Goal: Navigation & Orientation: Find specific page/section

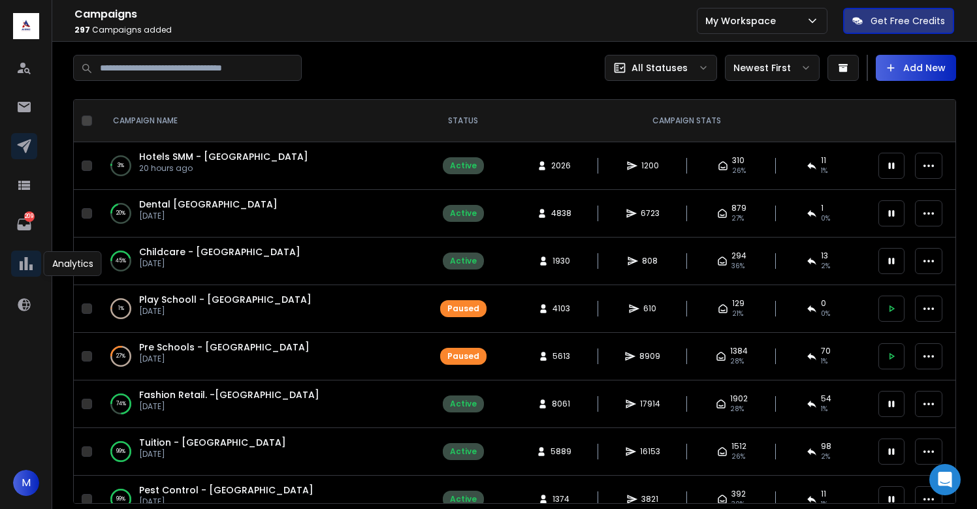
click at [26, 268] on icon at bounding box center [26, 263] width 13 height 13
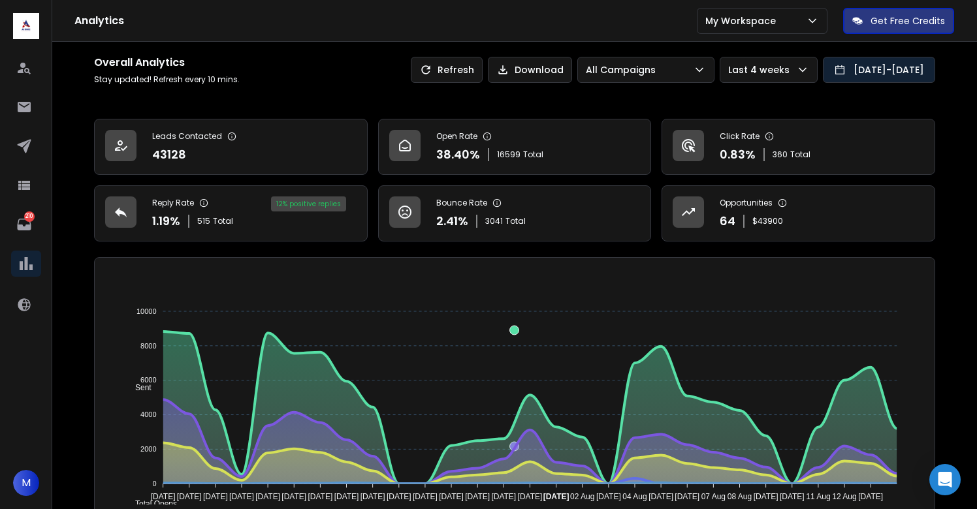
click at [843, 75] on button "[DATE] - [DATE]" at bounding box center [879, 70] width 112 height 26
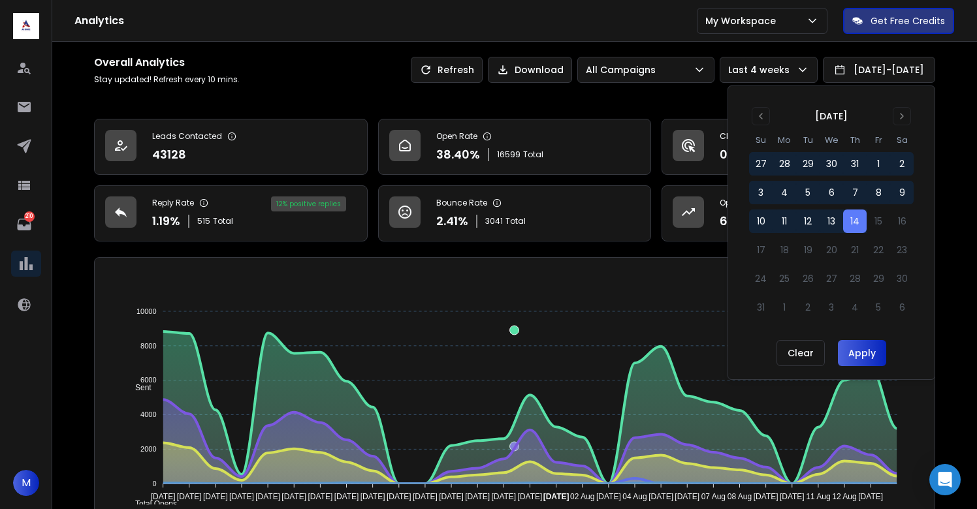
click at [854, 224] on button "14" at bounding box center [855, 222] width 24 height 24
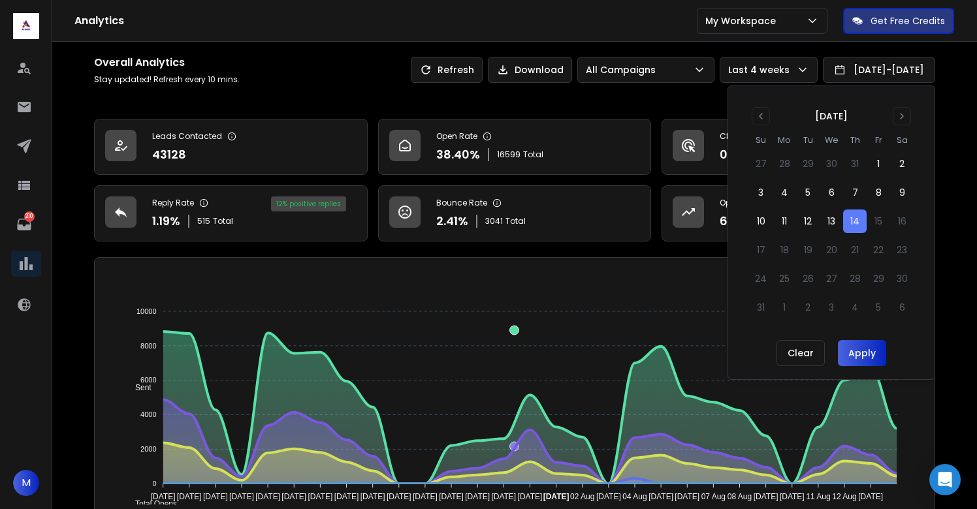
click at [867, 357] on button "Apply" at bounding box center [862, 353] width 48 height 26
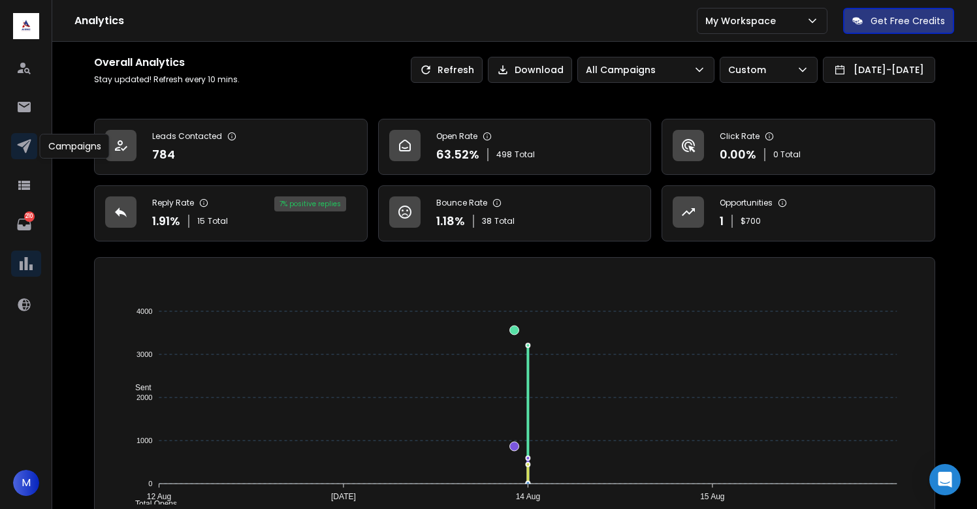
click at [18, 140] on icon at bounding box center [24, 146] width 16 height 16
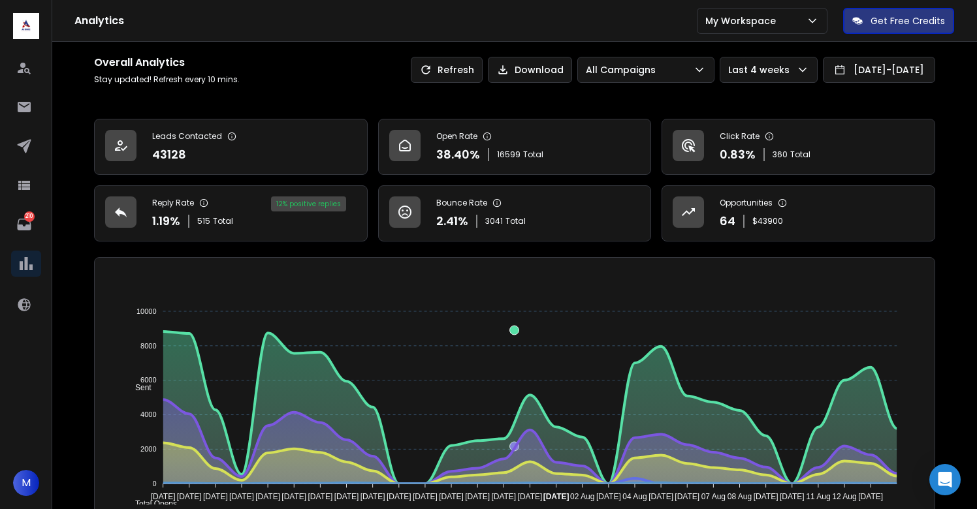
click at [836, 84] on div "Overall Analytics Stay updated! Refresh every 10 mins. Refresh Download All Cam…" at bounding box center [514, 70] width 841 height 30
click at [841, 69] on button "[DATE] - [DATE]" at bounding box center [879, 70] width 112 height 26
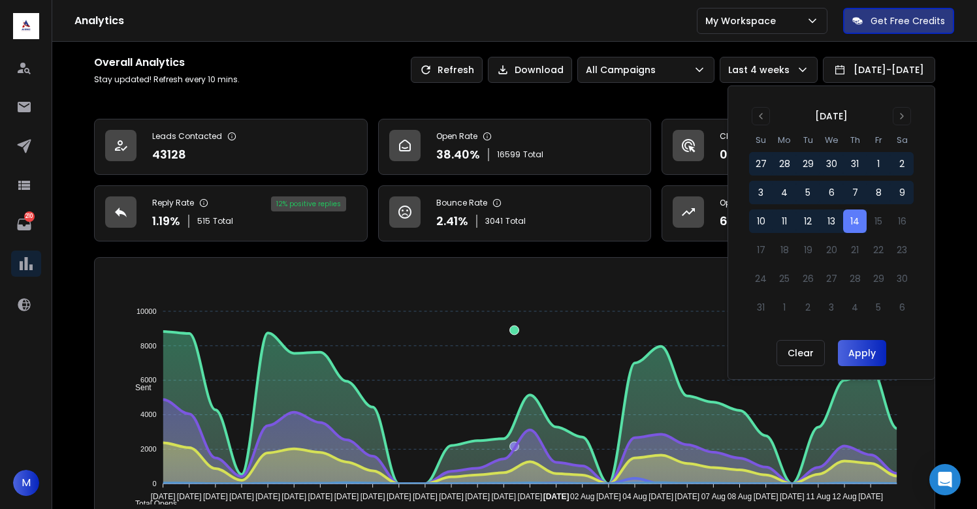
click at [852, 216] on button "14" at bounding box center [855, 222] width 24 height 24
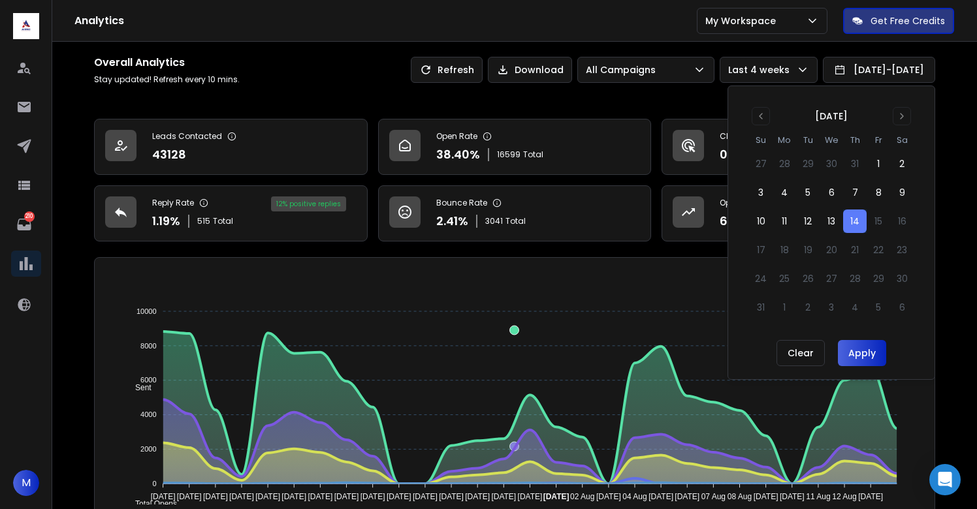
click at [854, 344] on button "Apply" at bounding box center [862, 353] width 48 height 26
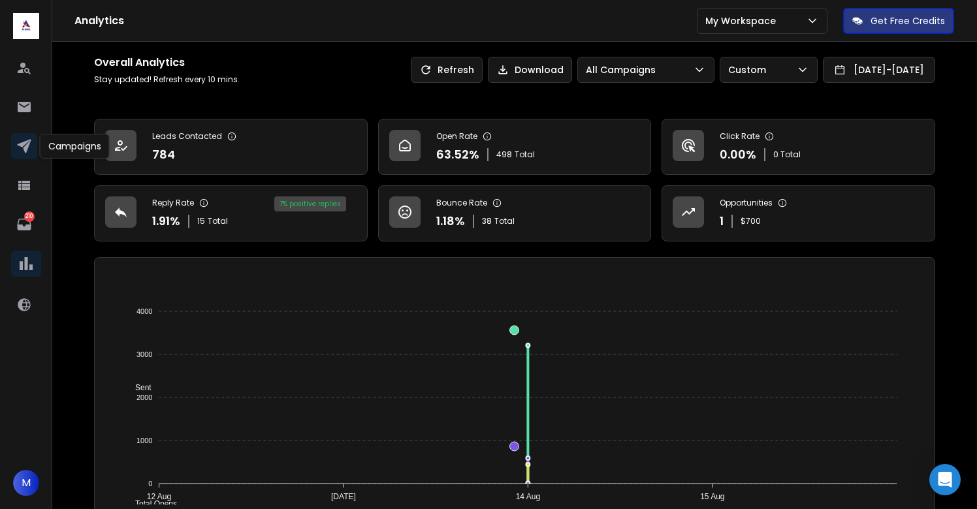
click at [17, 154] on link at bounding box center [24, 146] width 26 height 26
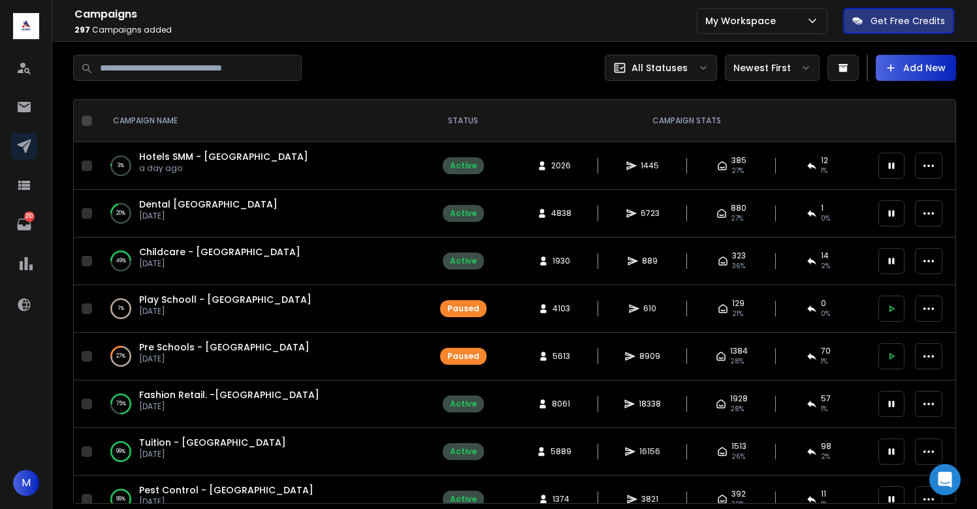
click at [186, 161] on span "Hotels SMM - [GEOGRAPHIC_DATA]" at bounding box center [223, 156] width 169 height 13
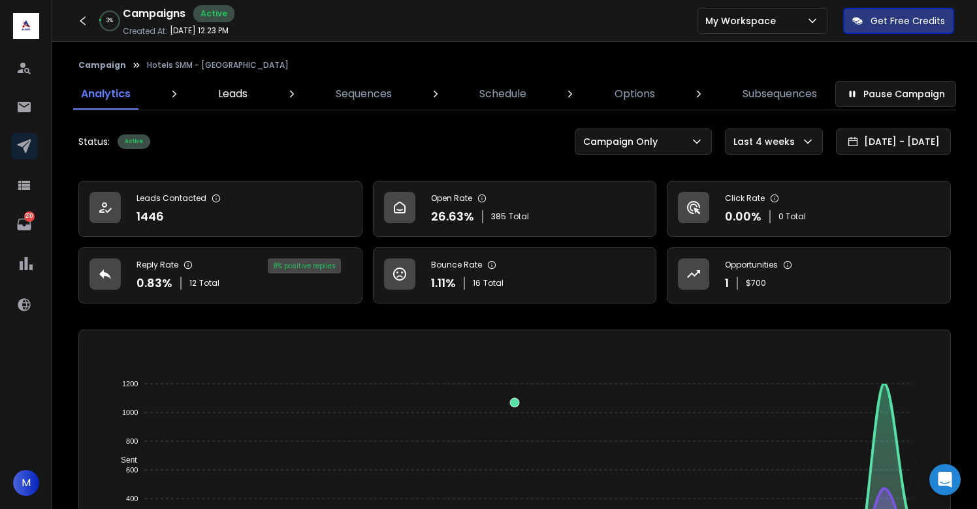
click at [231, 97] on p "Leads" at bounding box center [232, 94] width 29 height 16
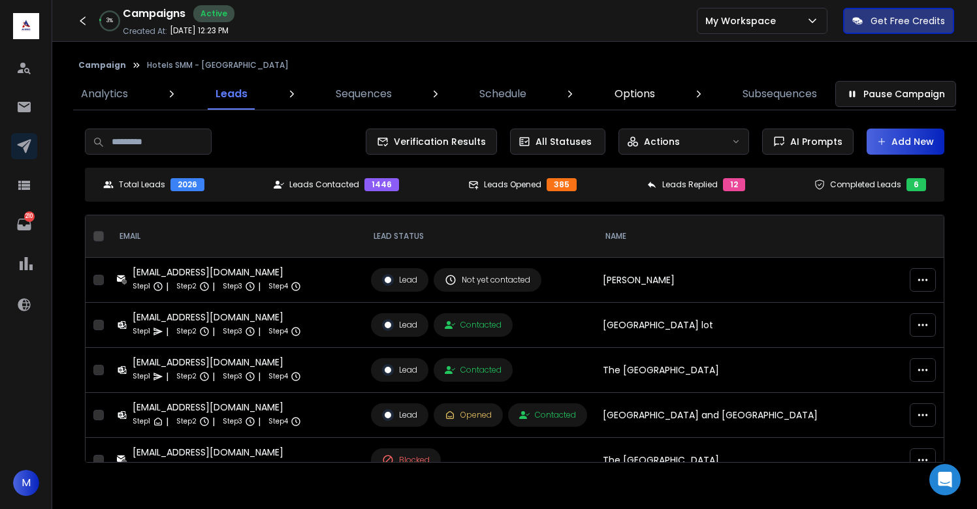
click at [624, 92] on p "Options" at bounding box center [635, 94] width 40 height 16
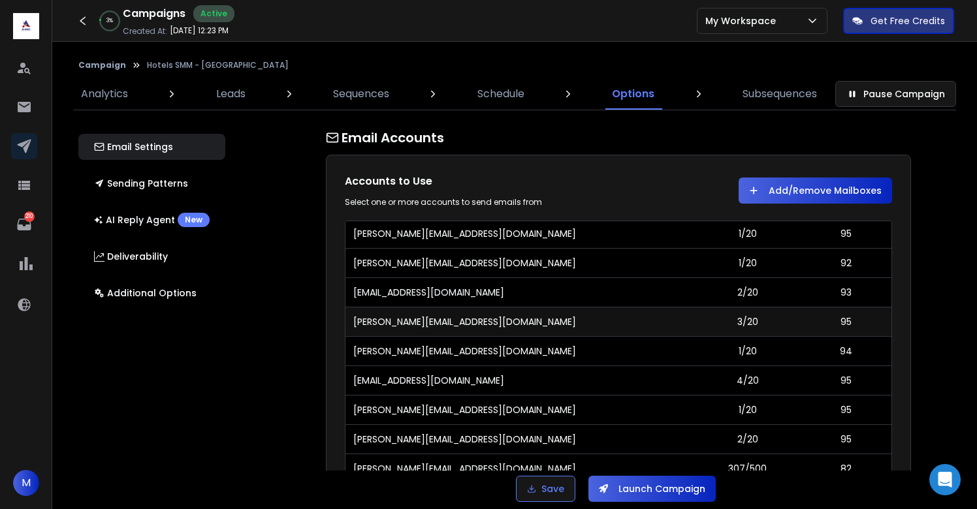
scroll to position [73, 0]
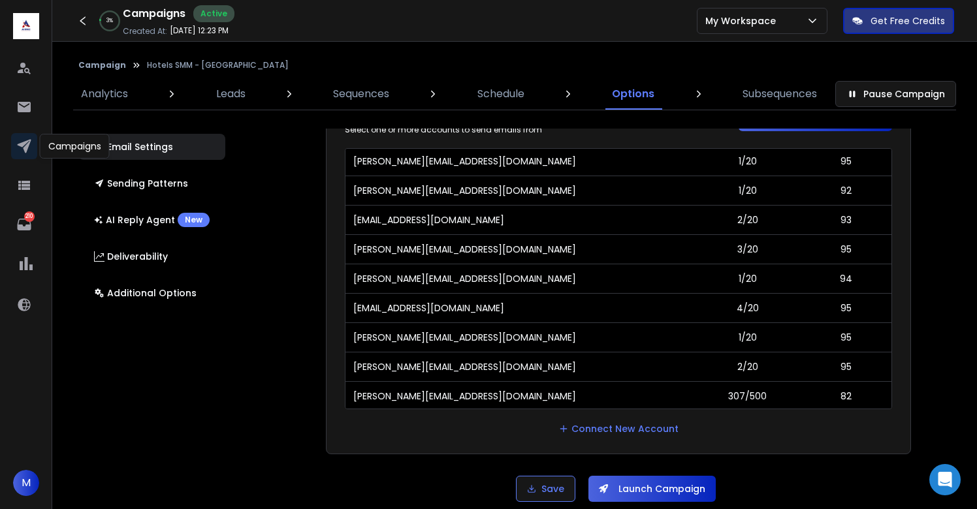
click at [27, 148] on icon at bounding box center [24, 147] width 14 height 14
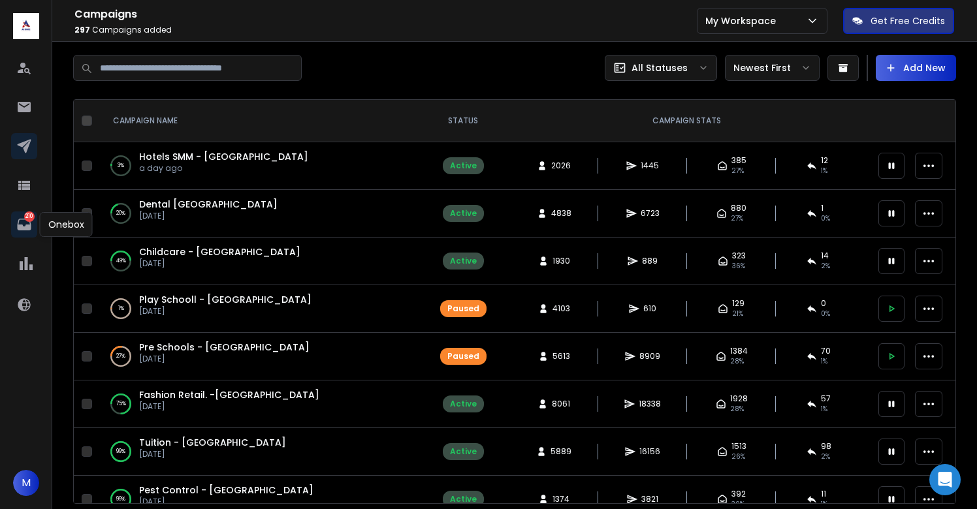
click at [26, 226] on icon at bounding box center [24, 225] width 14 height 12
